Goal: Feedback & Contribution: Submit feedback/report problem

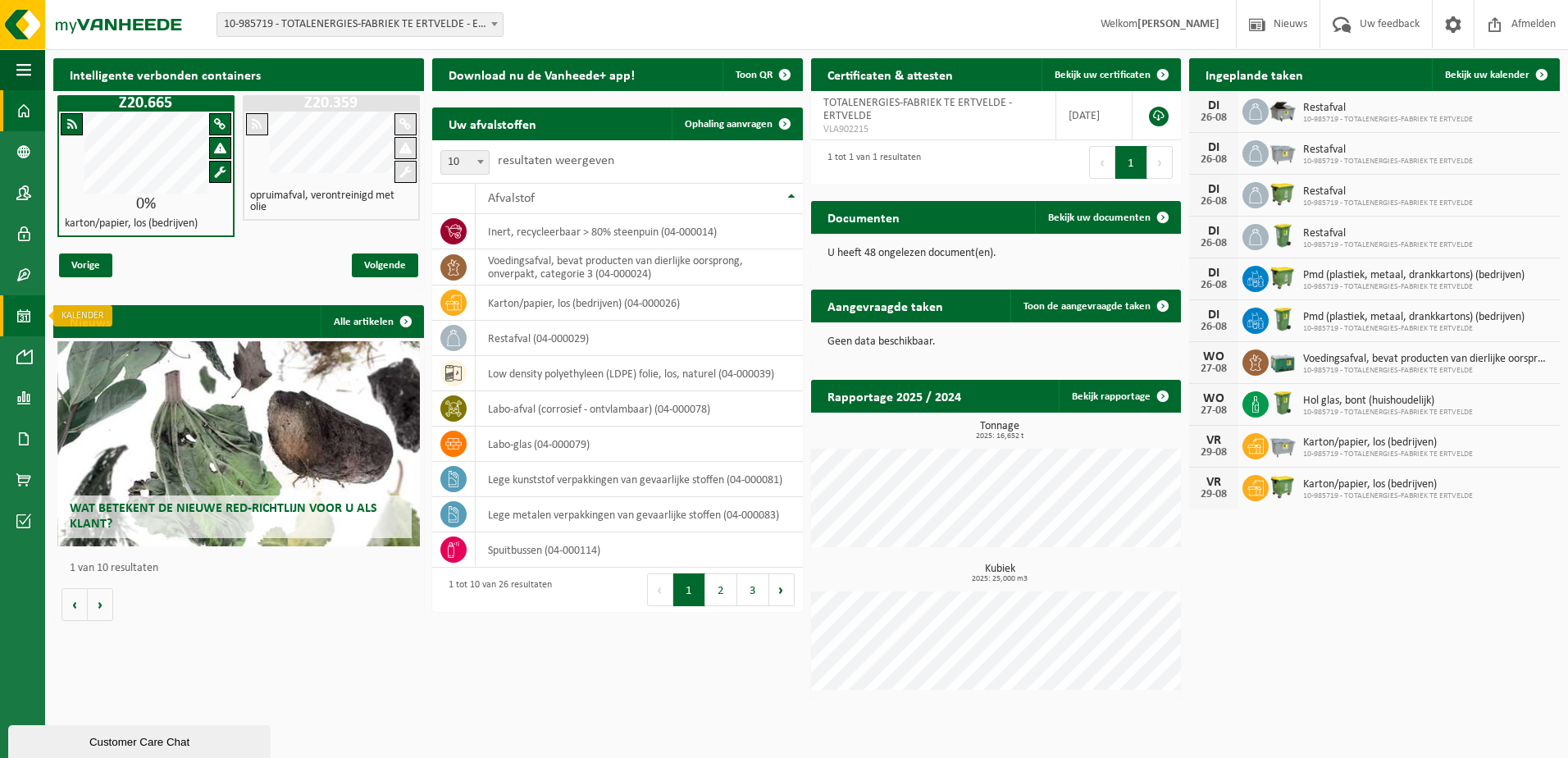
click at [26, 313] on span at bounding box center [24, 315] width 15 height 41
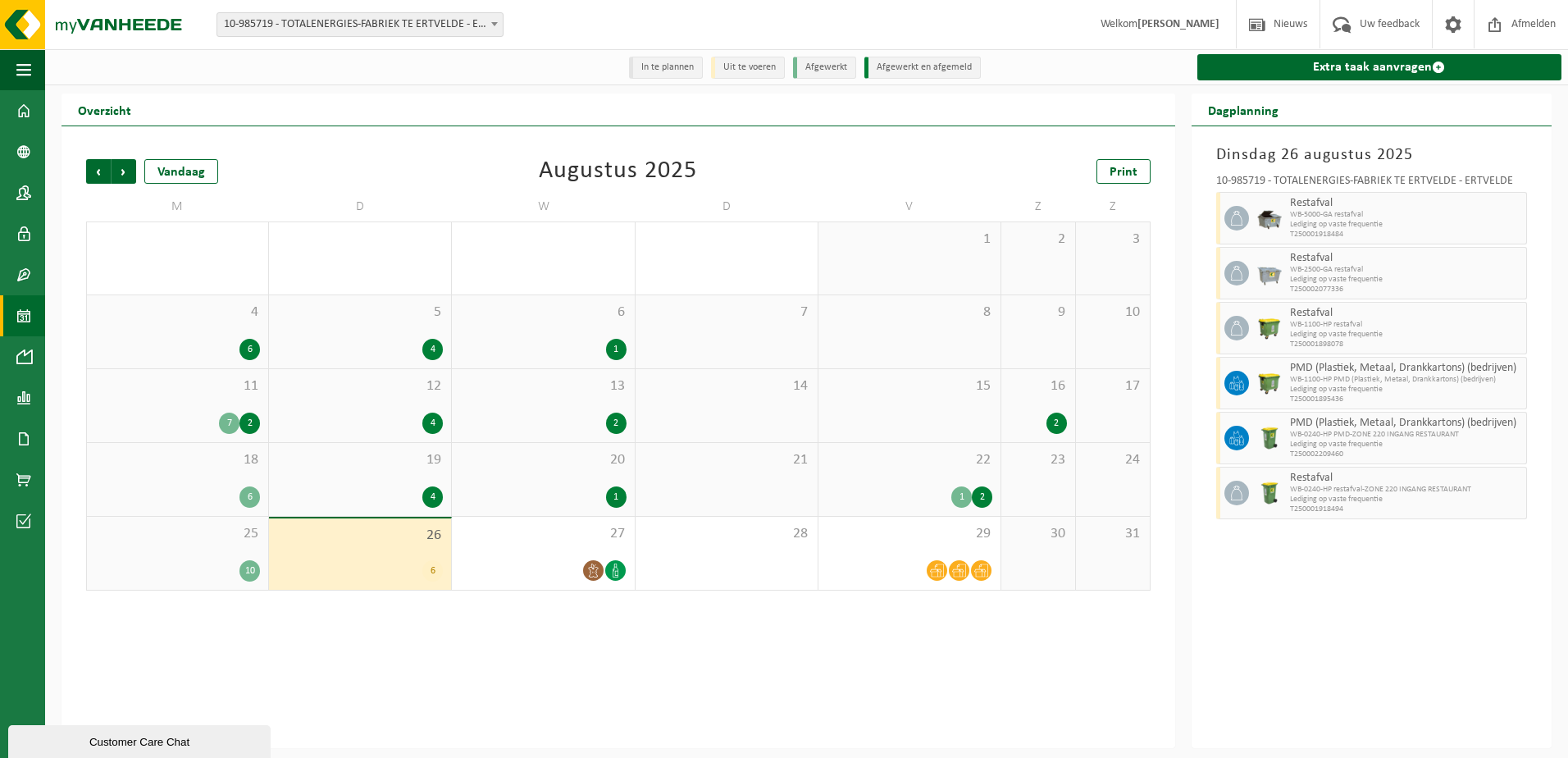
click at [401, 562] on div "6" at bounding box center [359, 571] width 165 height 21
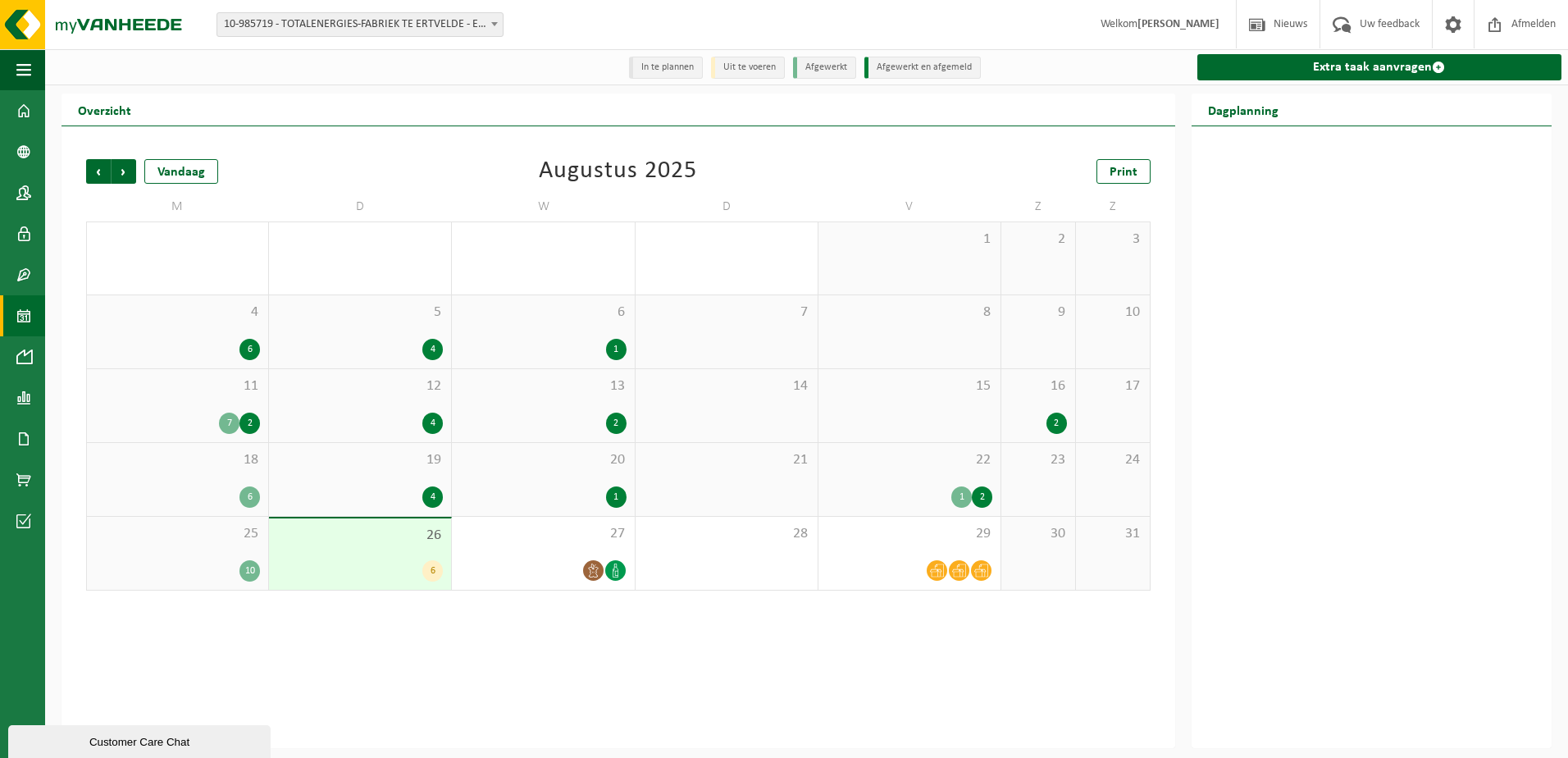
click at [401, 562] on div "6" at bounding box center [359, 571] width 165 height 21
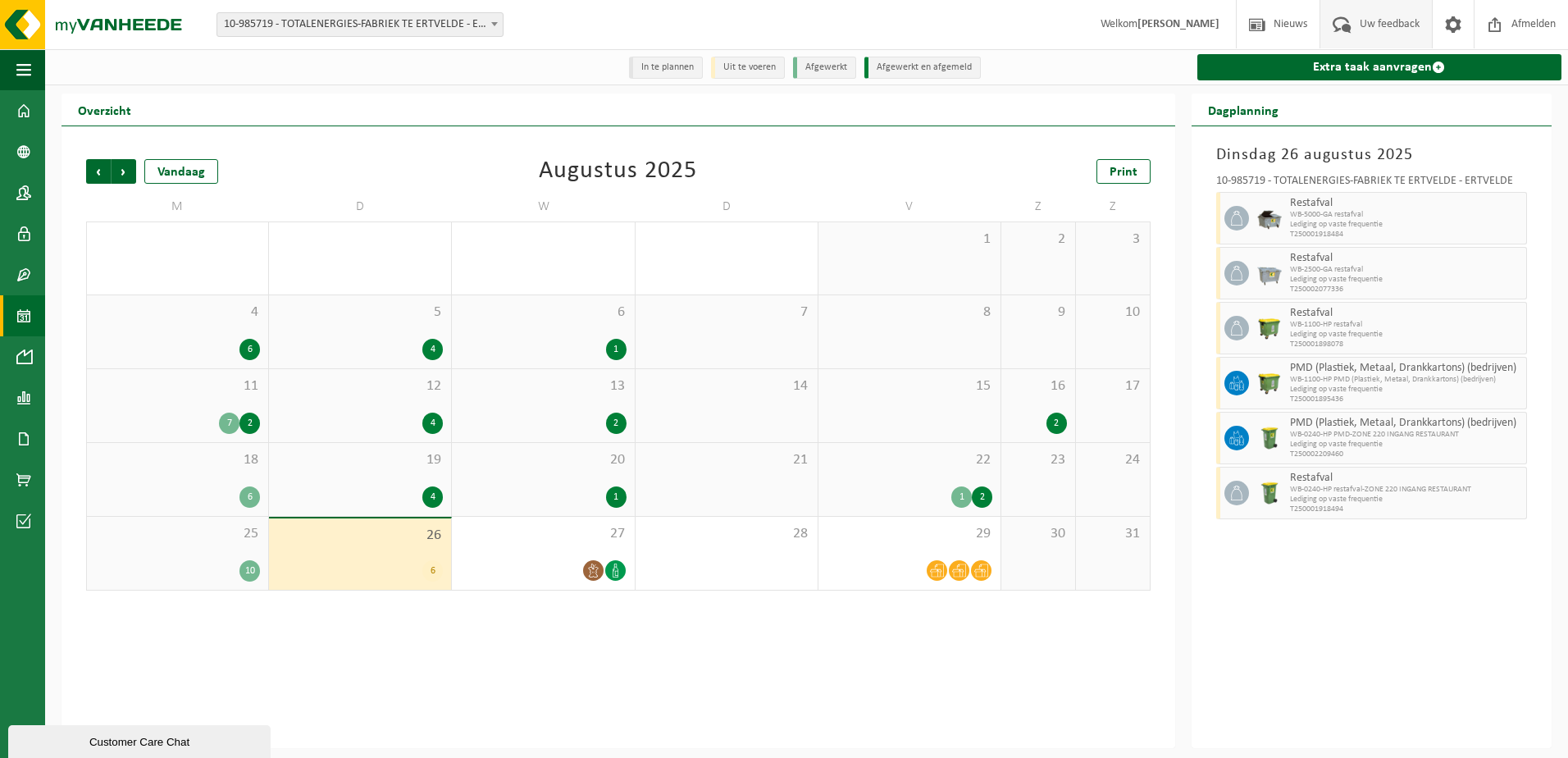
click at [1376, 21] on span "Uw feedback" at bounding box center [1389, 24] width 68 height 48
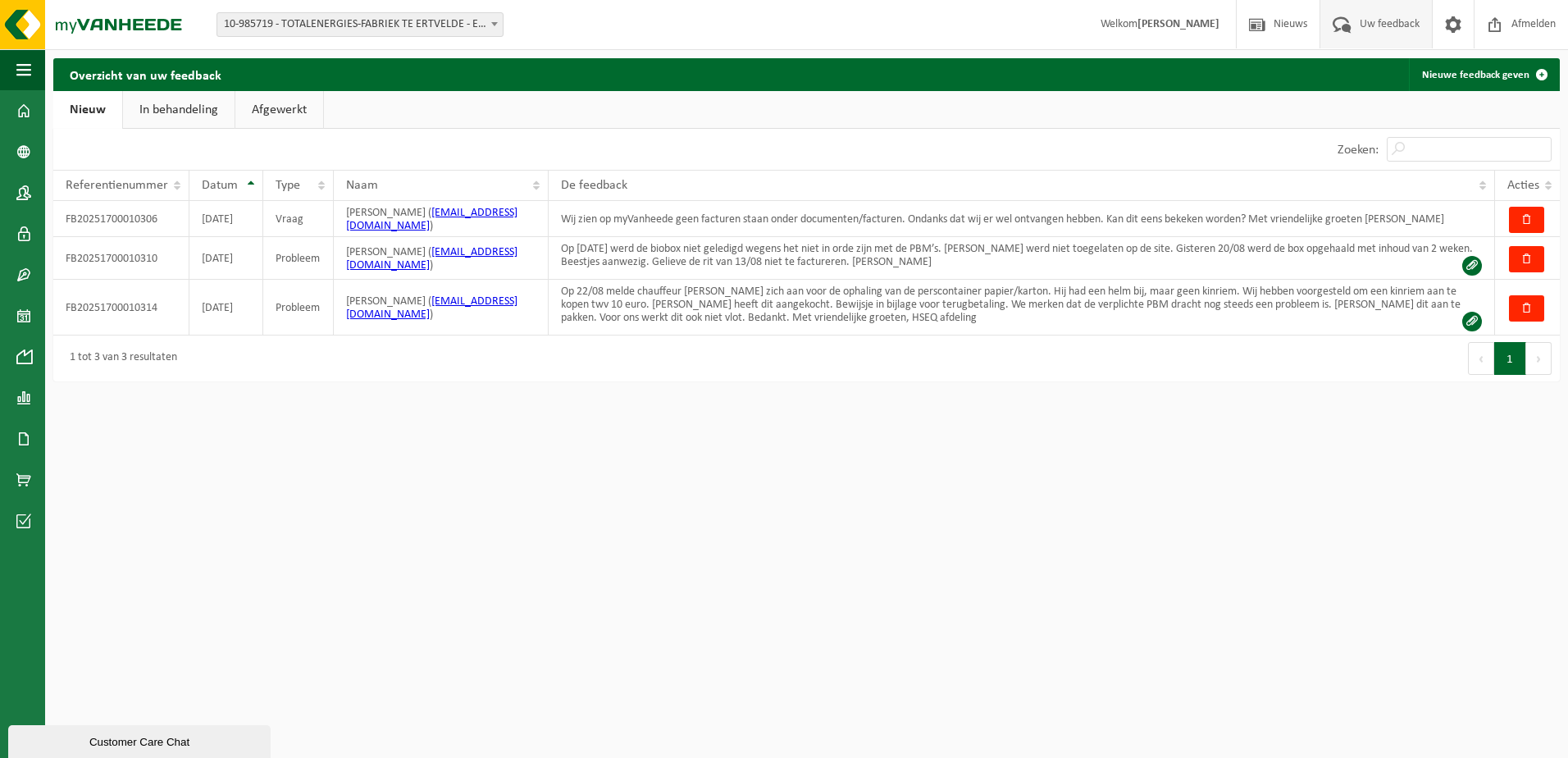
click at [1395, 26] on span "Uw feedback" at bounding box center [1389, 24] width 68 height 48
click at [1468, 80] on link "Nieuwe feedback geven" at bounding box center [1482, 75] width 149 height 33
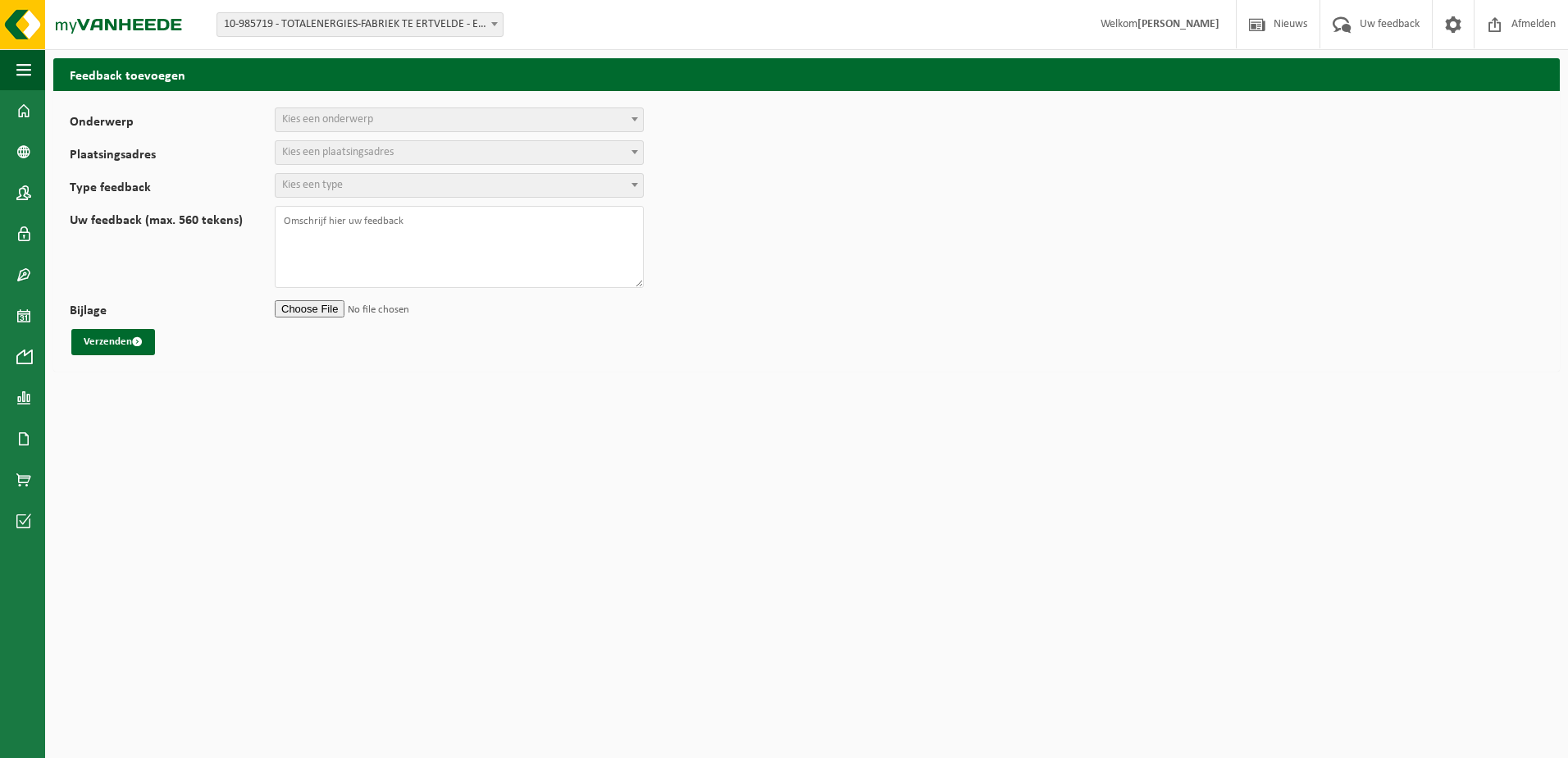
select select
click at [372, 126] on span "Kies een onderwerp" at bounding box center [459, 119] width 367 height 23
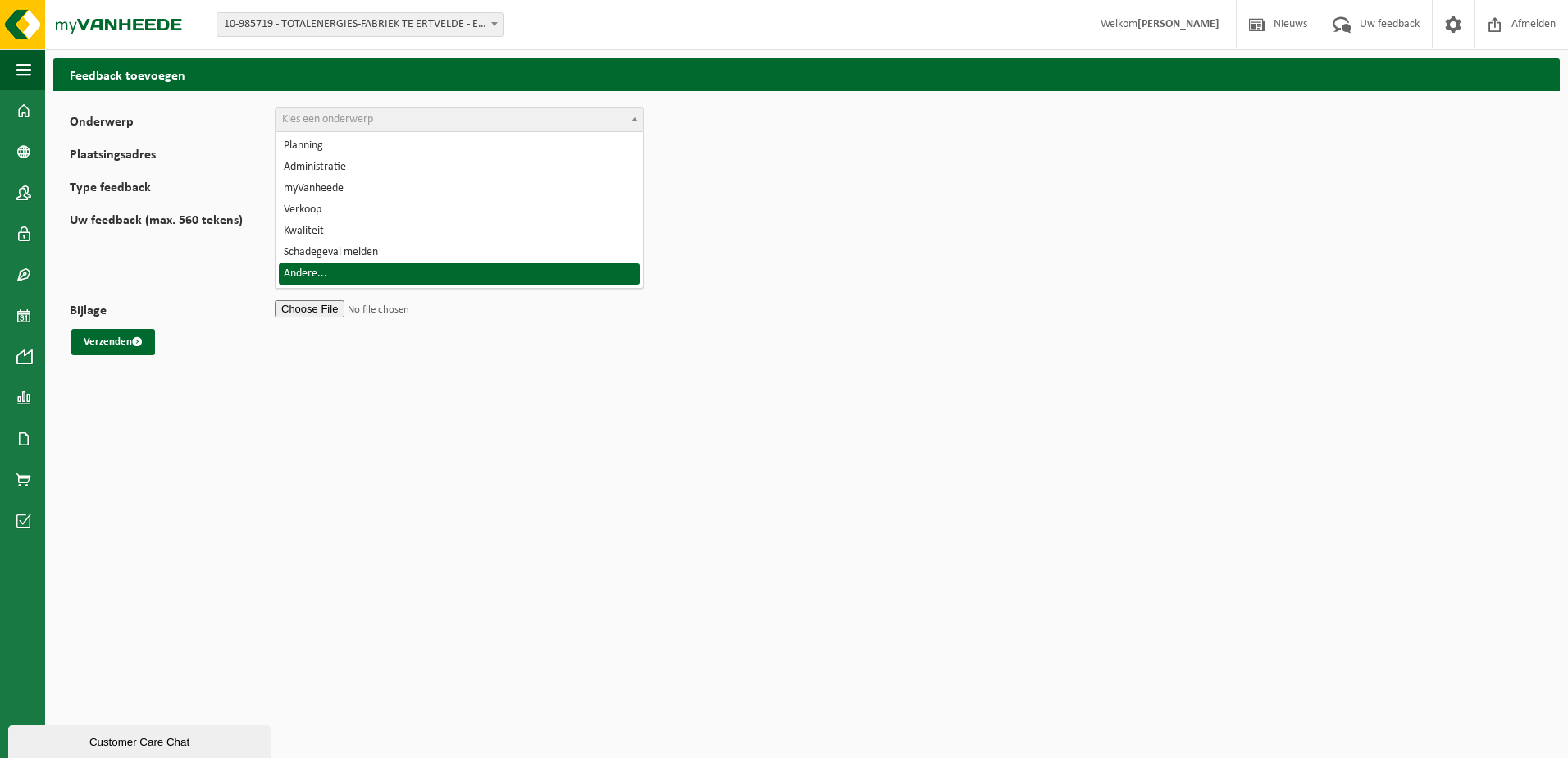
select select "32"
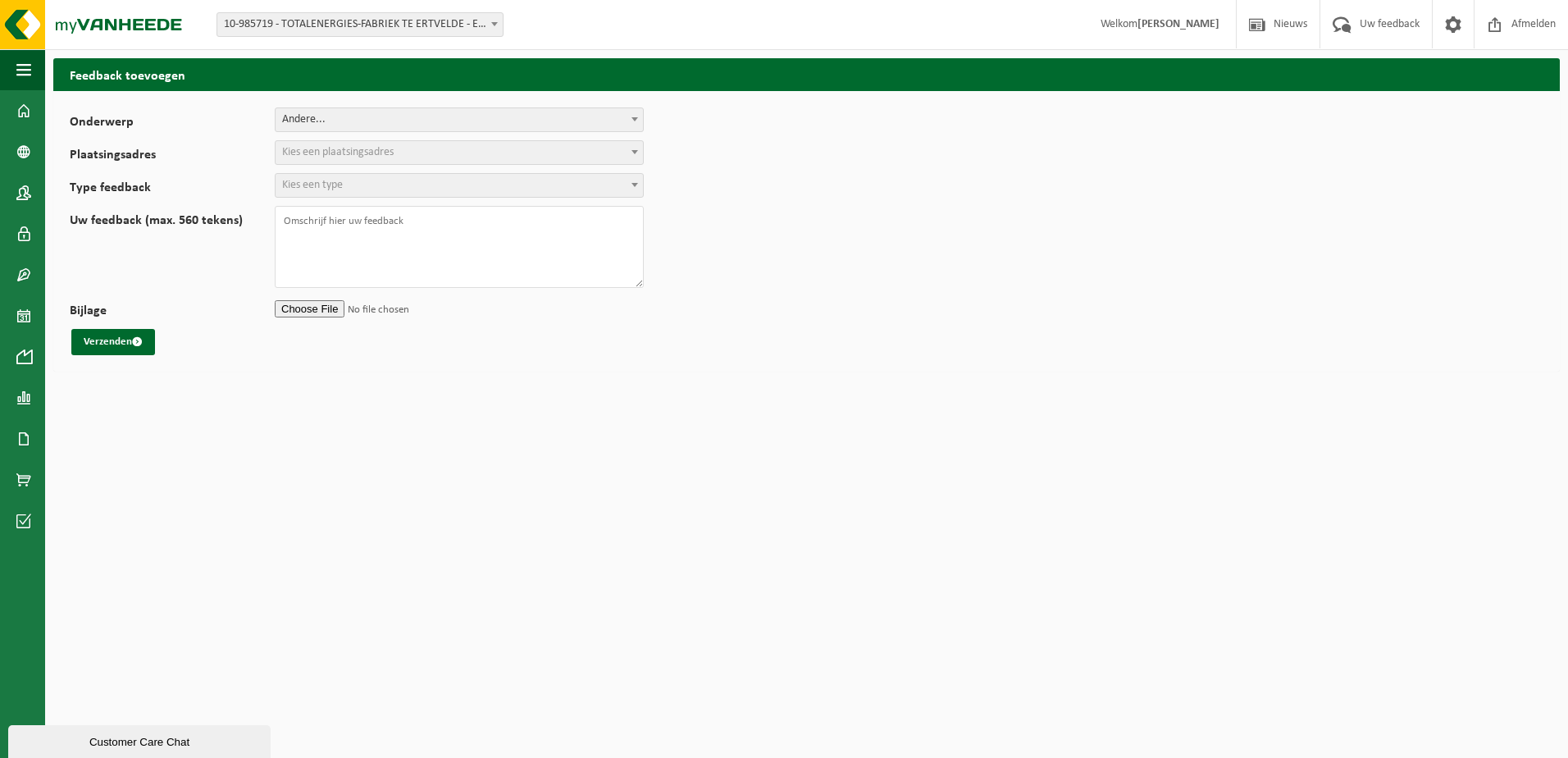
click at [375, 151] on span "Kies een plaatsingsadres" at bounding box center [338, 152] width 111 height 12
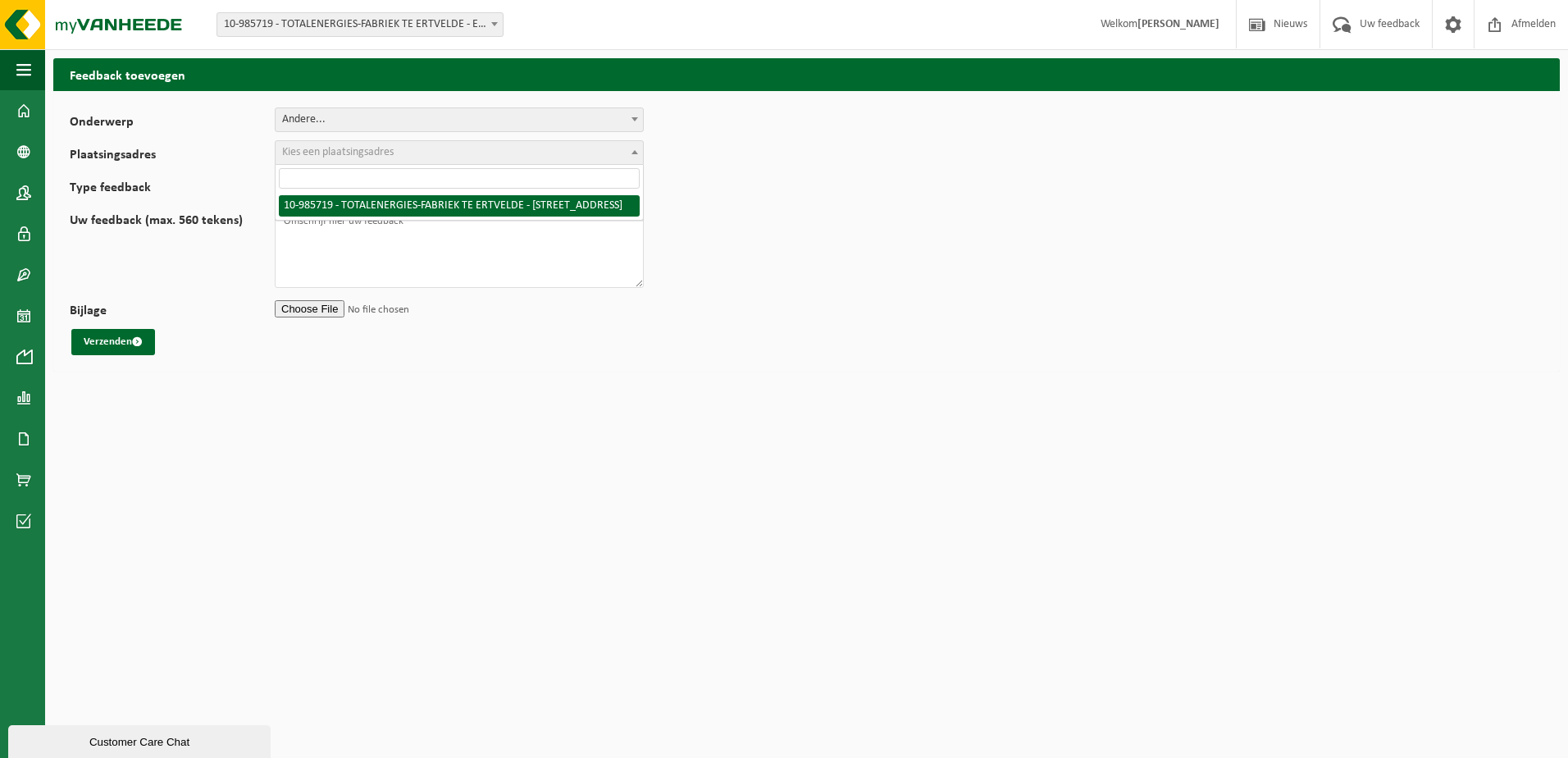
select select "165265"
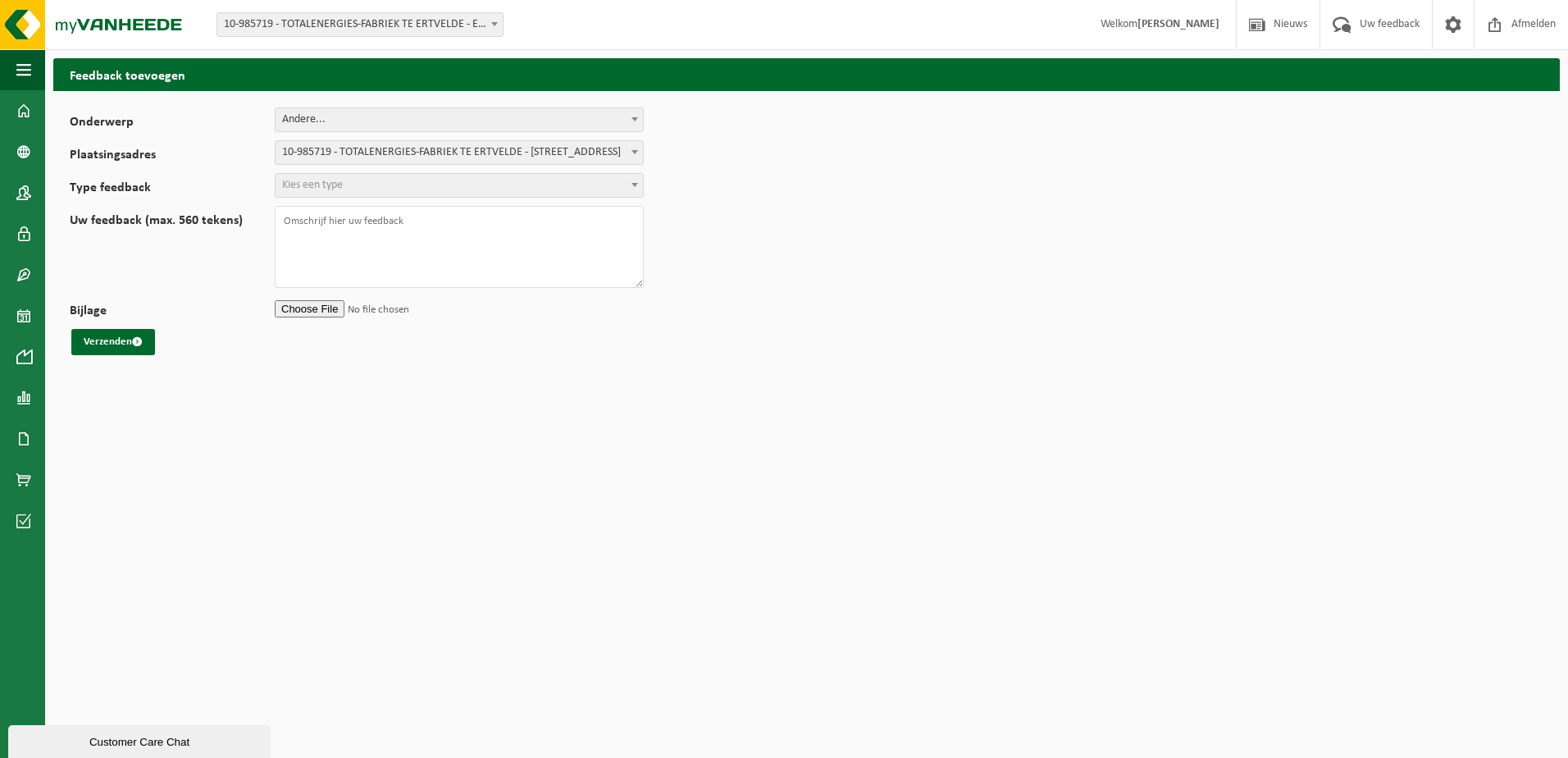
click at [377, 187] on span "Kies een type" at bounding box center [459, 185] width 367 height 23
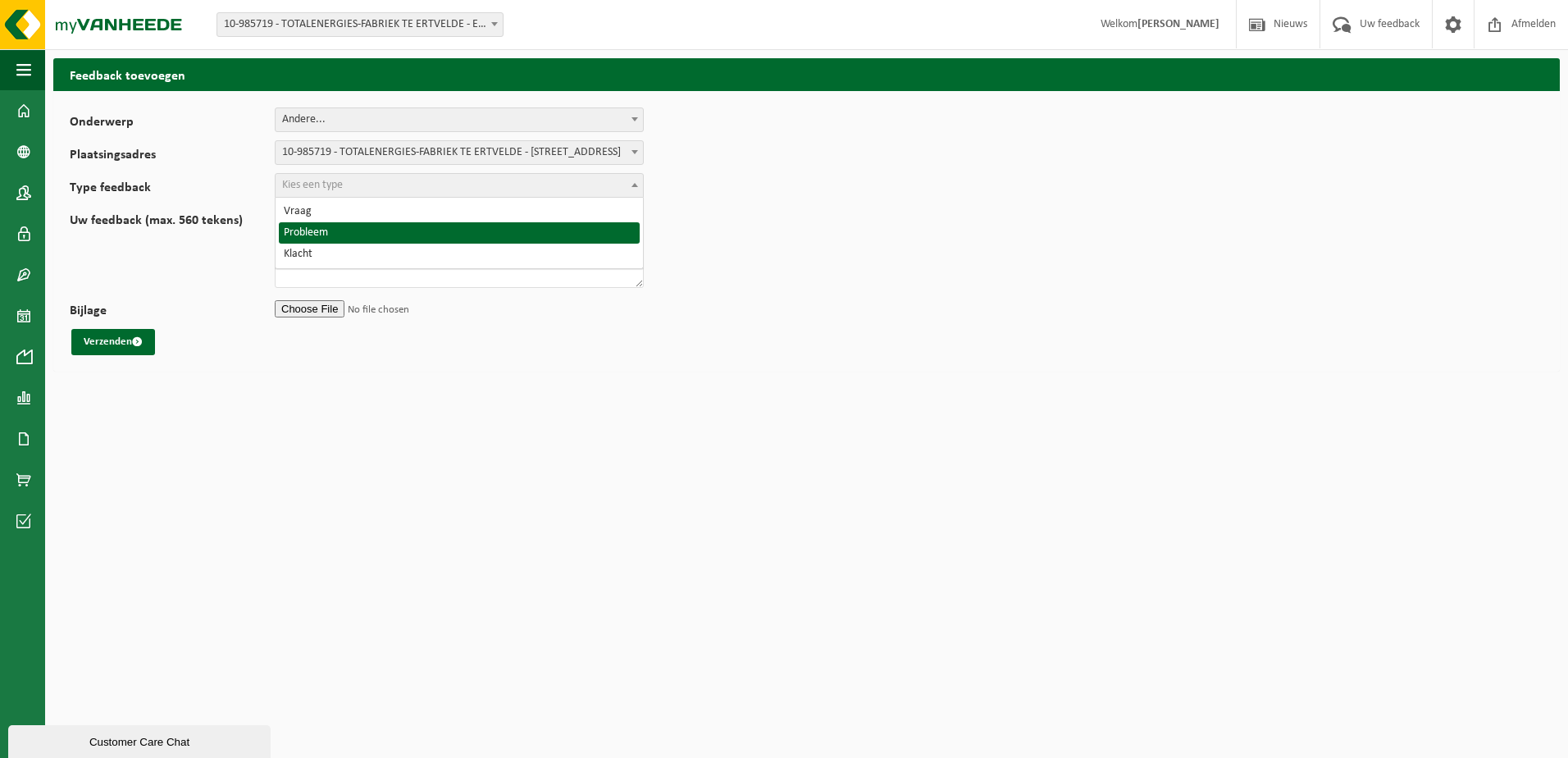
select select "ISS"
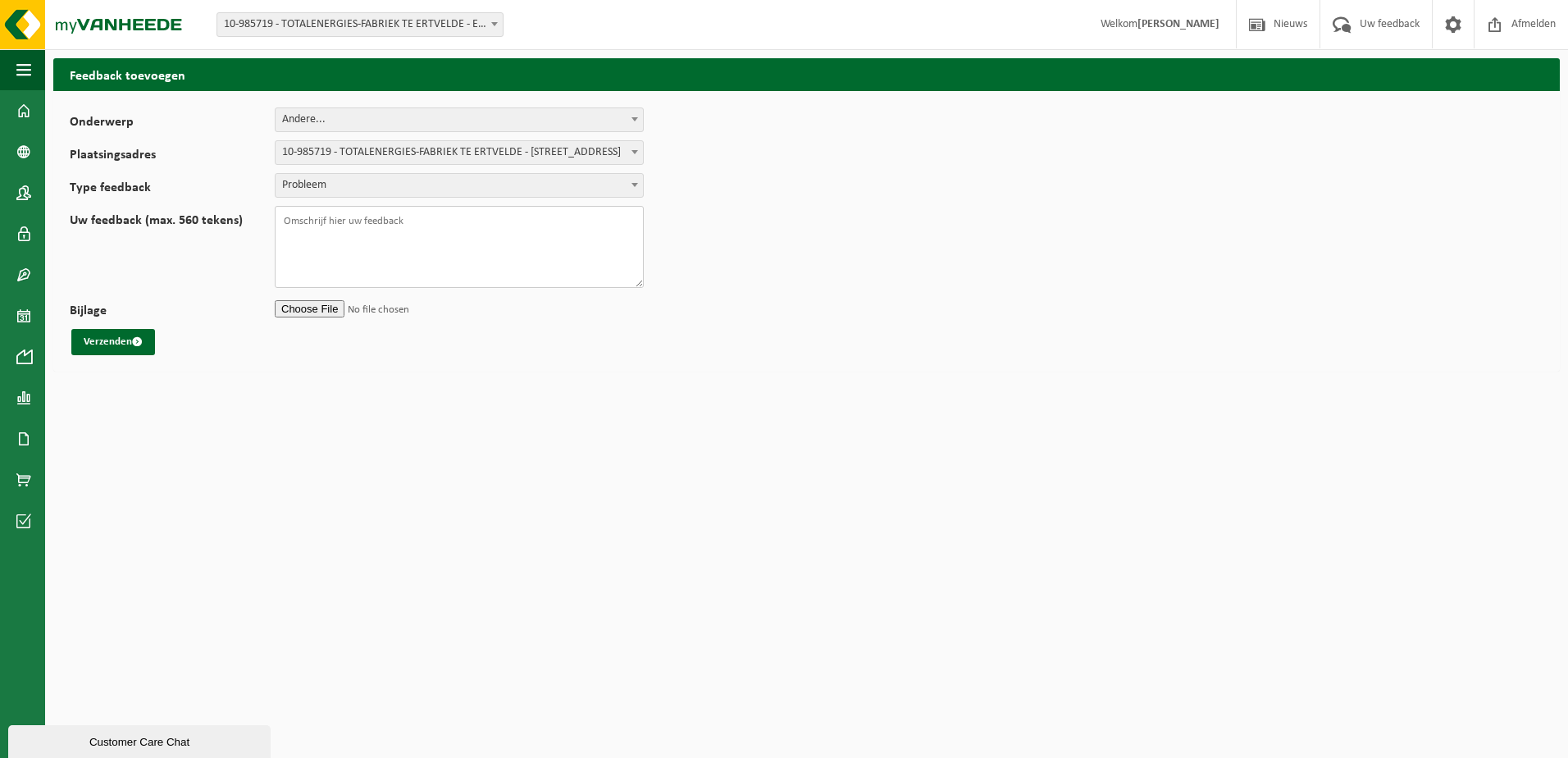
click at [356, 227] on textarea "Uw feedback (max. 560 tekens)" at bounding box center [460, 247] width 369 height 82
click at [376, 235] on textarea "Opnieuw een chauffeur vandaag met helm zonder kinriem. Weet niet of het voor Re…" at bounding box center [460, 247] width 369 height 82
drag, startPoint x: 535, startPoint y: 236, endPoint x: 288, endPoint y: 238, distance: 247.0
click at [288, 238] on textarea "Opnieuw een chauffeur vandaag met helm zonder kinriem. Weet niet of het voor de…" at bounding box center [460, 247] width 369 height 82
drag, startPoint x: 540, startPoint y: 230, endPoint x: 611, endPoint y: 213, distance: 73.0
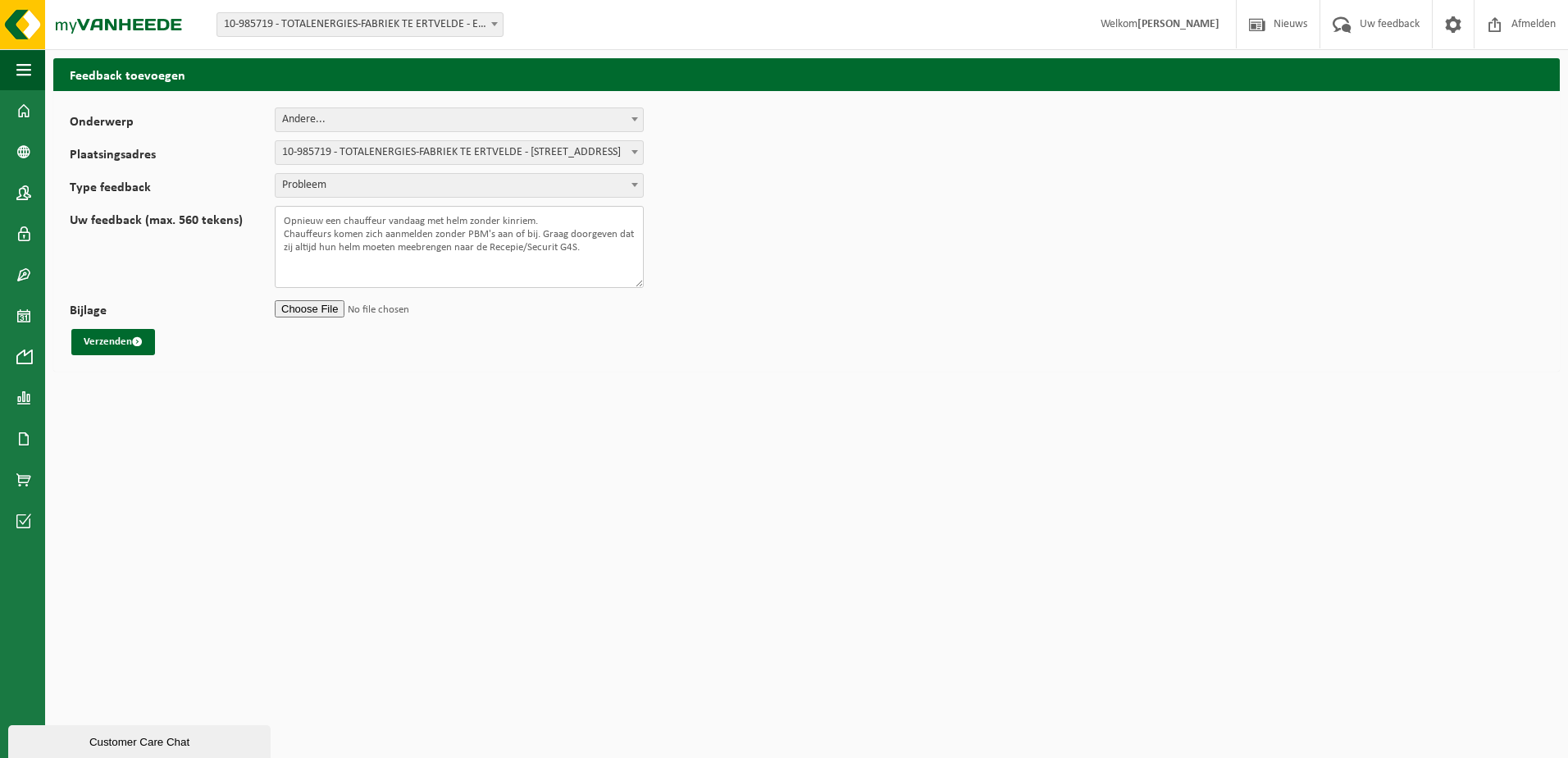
click at [542, 230] on textarea "Opnieuw een chauffeur vandaag met helm zonder kinriem. Chauffeurs komen zich aa…" at bounding box center [460, 247] width 369 height 82
click at [566, 215] on textarea "Opnieuw een chauffeur vandaag met helm zonder kinriem. Chauffeurs komen zich aa…" at bounding box center [460, 247] width 369 height 82
drag, startPoint x: 497, startPoint y: 245, endPoint x: 574, endPoint y: 240, distance: 77.2
click at [574, 240] on textarea "Opnieuw een chauffeur vandaag met helm zonder kinriem. Chauffeurs komen zich aa…" at bounding box center [460, 247] width 369 height 82
drag, startPoint x: 349, startPoint y: 274, endPoint x: 380, endPoint y: 263, distance: 32.9
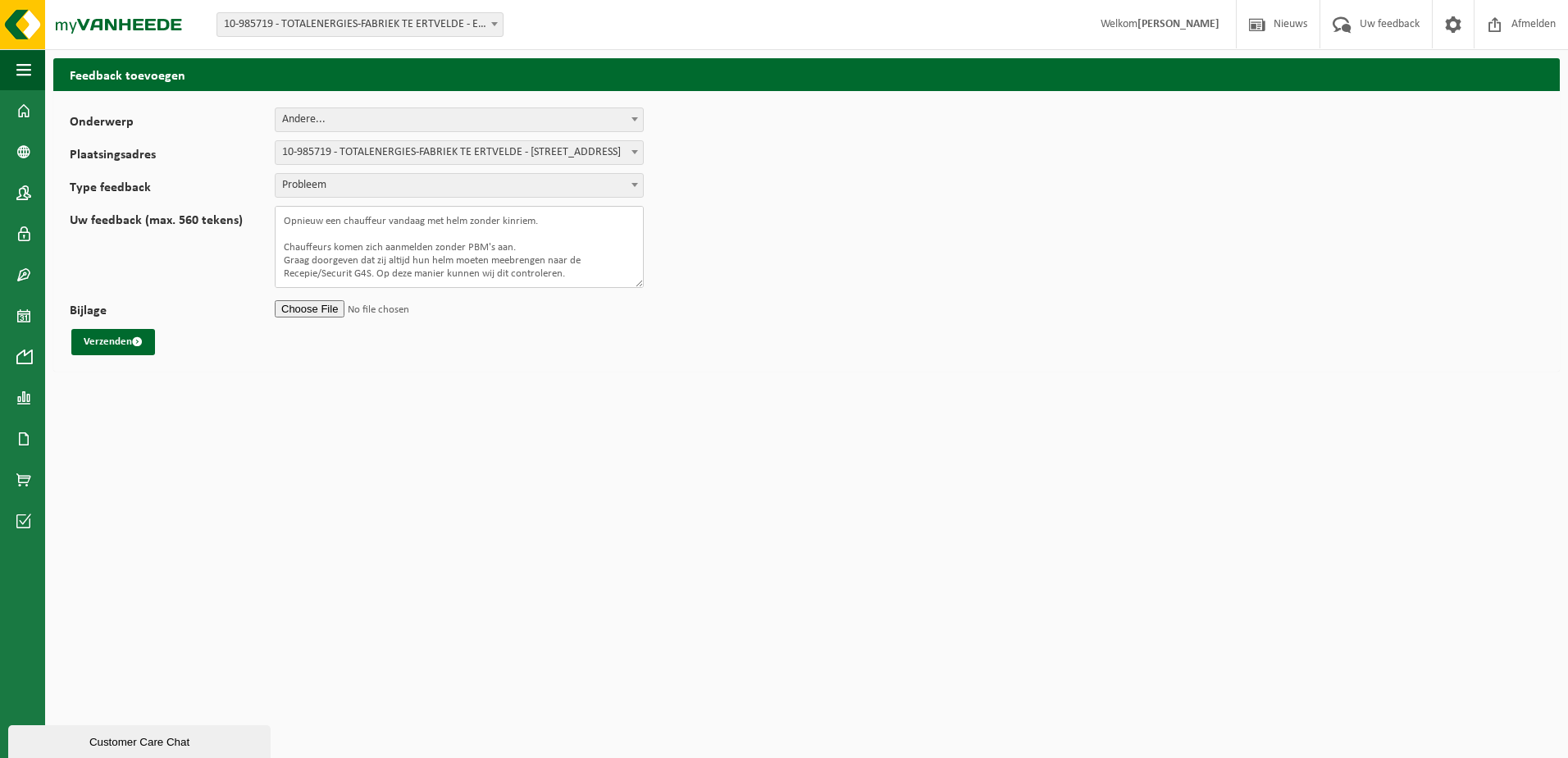
click at [350, 274] on textarea "Opnieuw een chauffeur vandaag met helm zonder kinriem. Chauffeurs komen zich aa…" at bounding box center [460, 247] width 369 height 82
click at [579, 275] on textarea "Opnieuw een chauffeur vandaag met helm zonder kinriem. Chauffeurs komen zich aa…" at bounding box center [460, 247] width 369 height 82
type textarea "Opnieuw een chauffeur vandaag met helm zonder kinriem. Chauffeurs komen zich aa…"
drag, startPoint x: 100, startPoint y: 340, endPoint x: 268, endPoint y: 479, distance: 218.0
click at [219, 502] on html "Vestiging: 10-985719 - TOTALENERGIES-FABRIEK TE ERTVELDE - ERTVELDE 10-985719 -…" at bounding box center [784, 379] width 1568 height 758
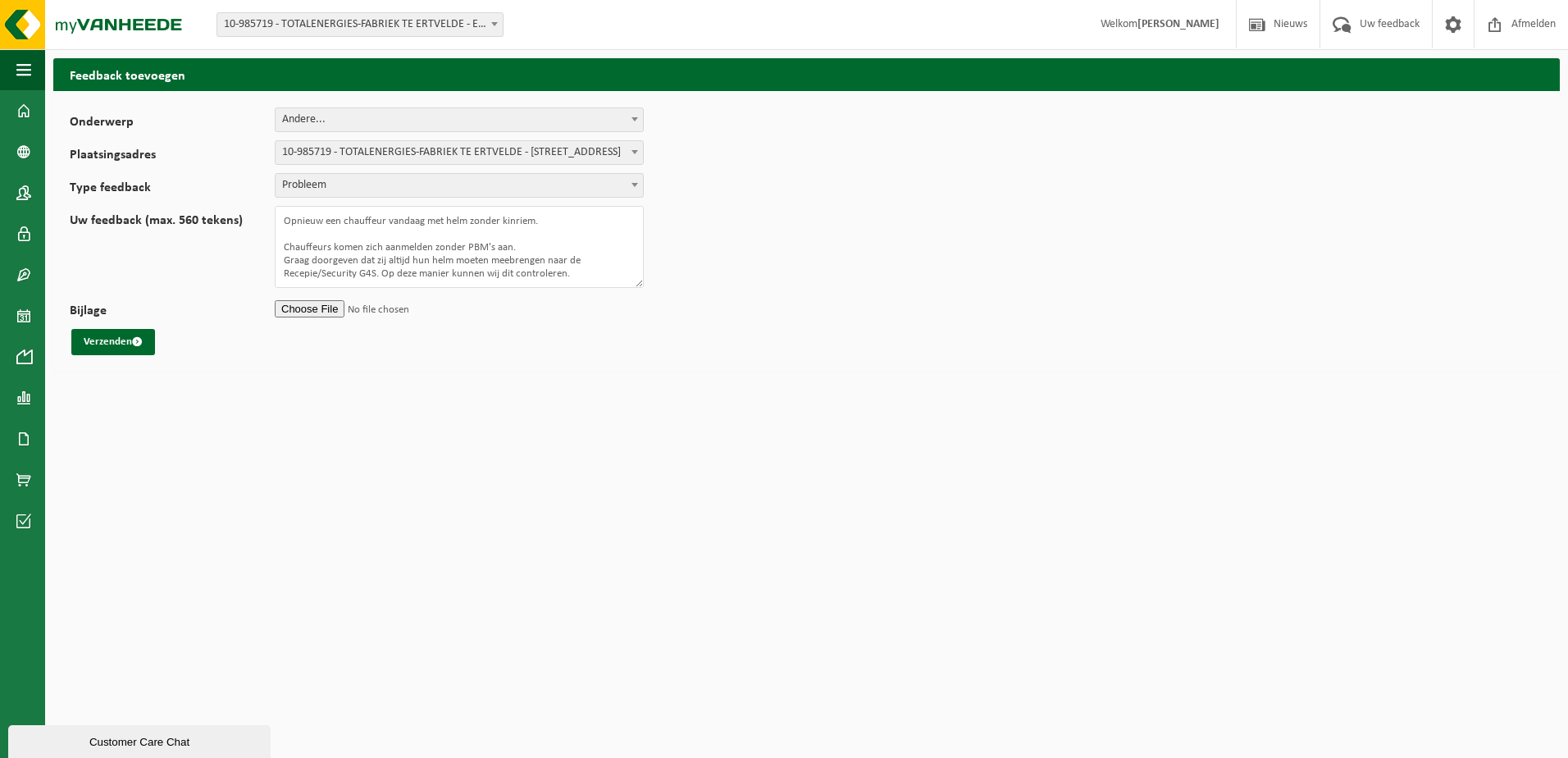
click at [636, 179] on span at bounding box center [634, 184] width 16 height 21
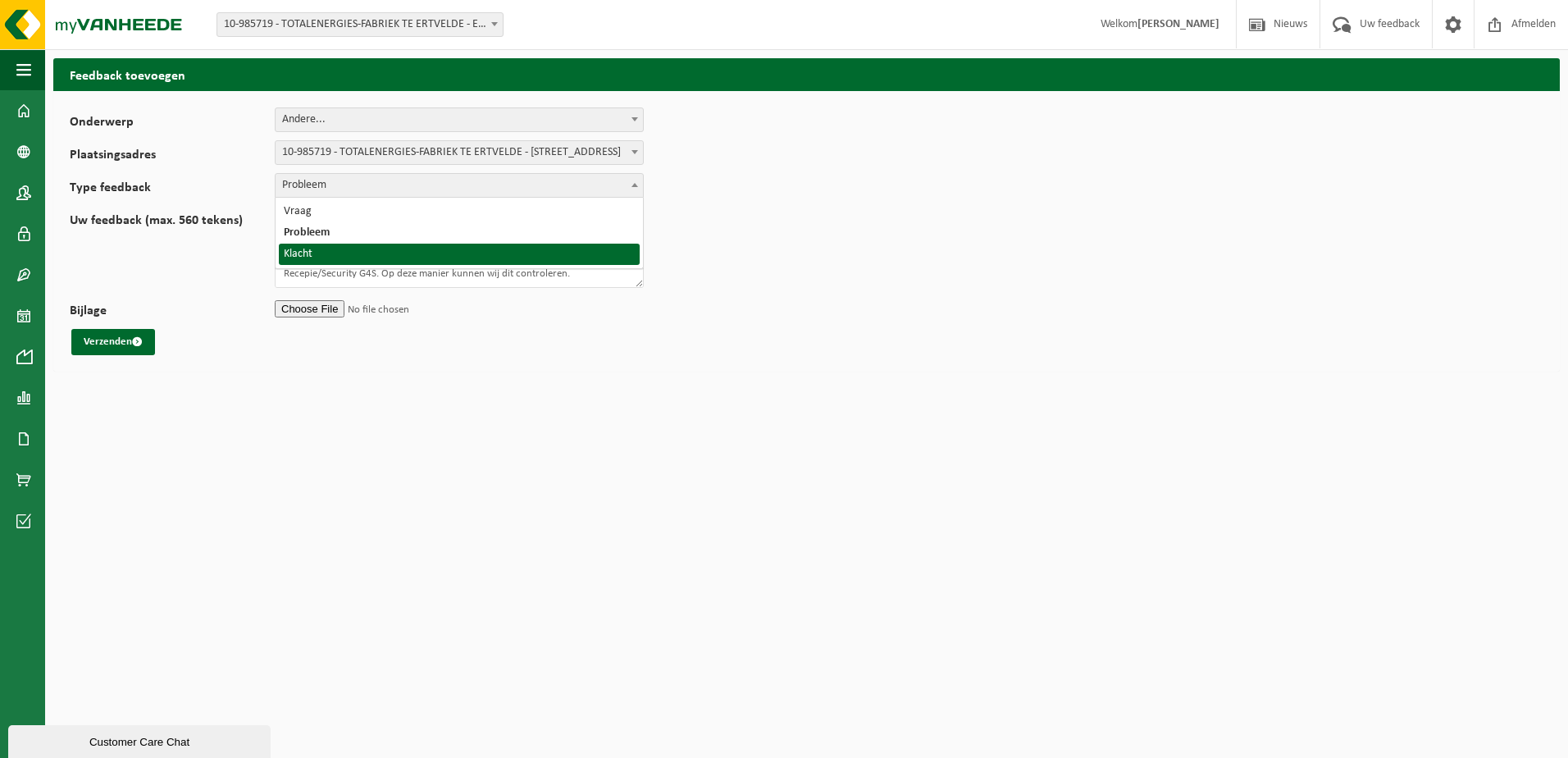
select select "COM"
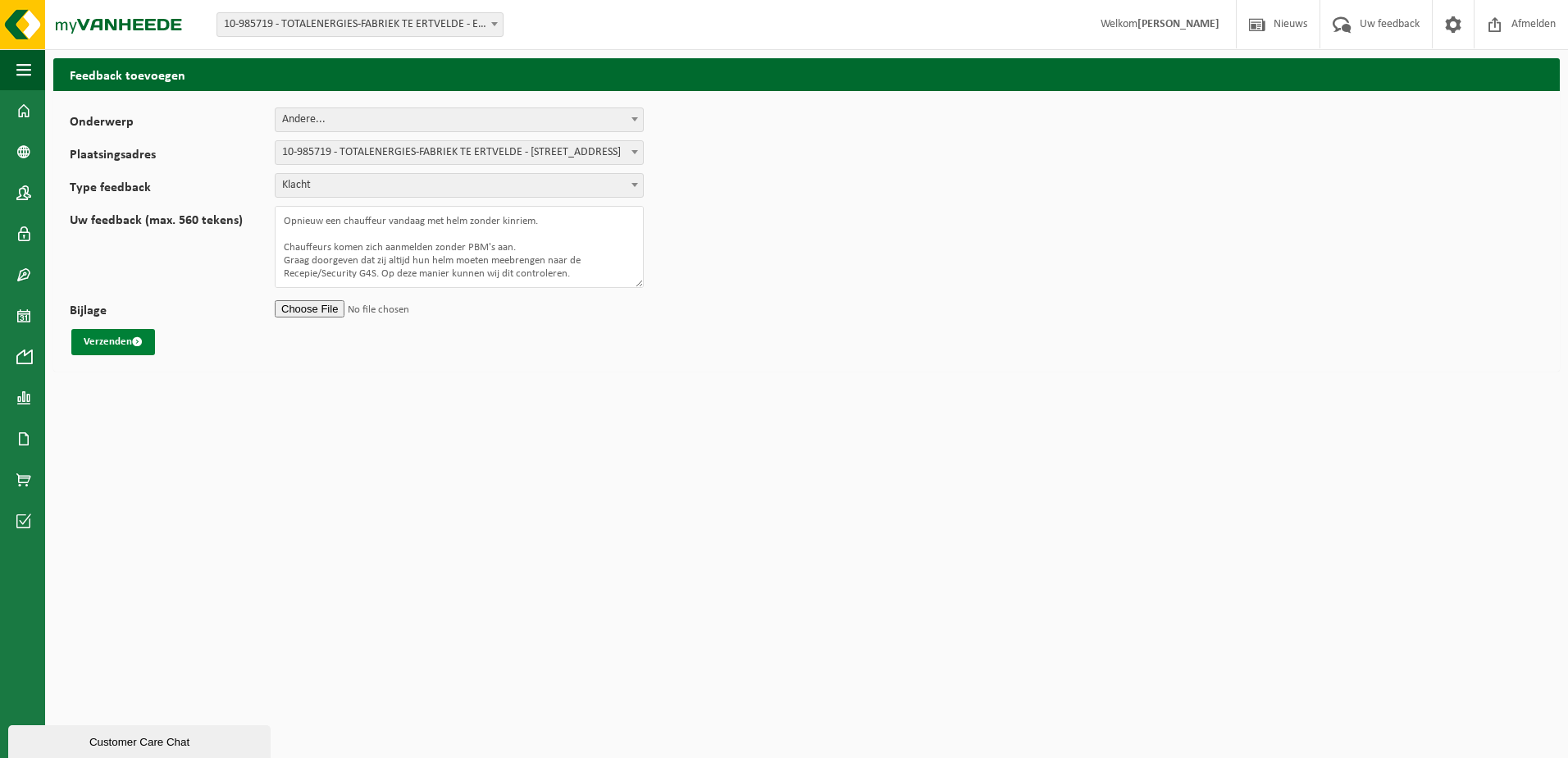
click at [106, 330] on button "Verzenden" at bounding box center [113, 342] width 84 height 27
